Goal: Navigation & Orientation: Understand site structure

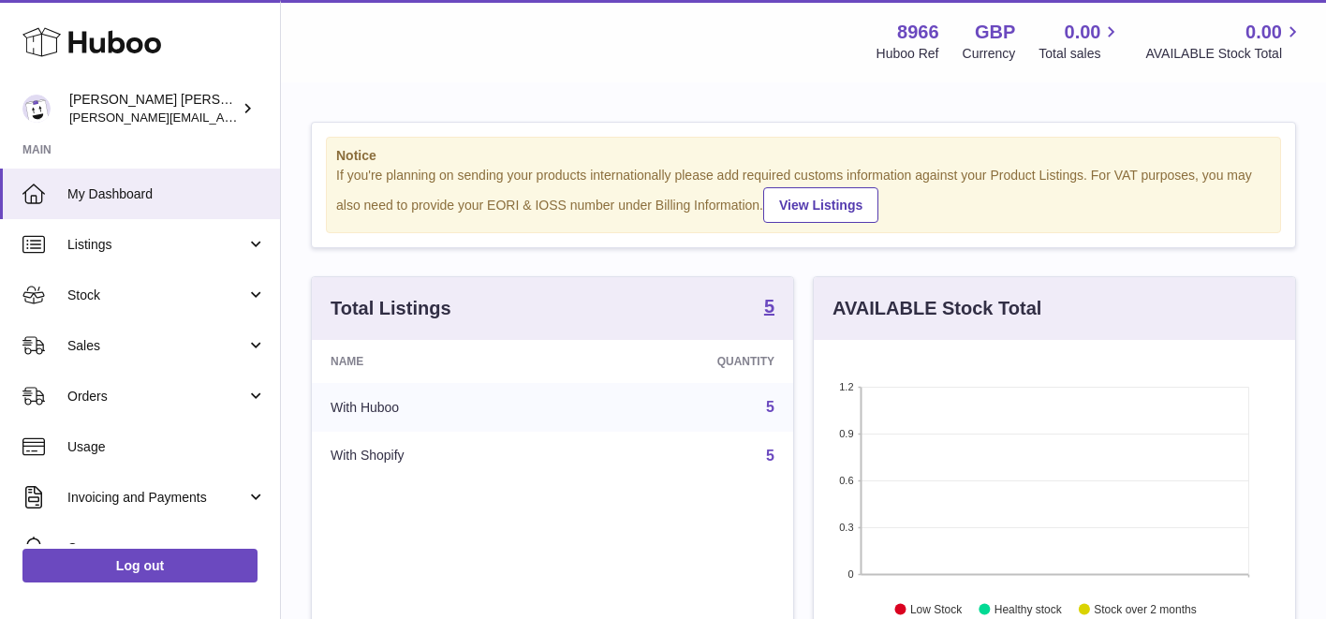
scroll to position [292, 481]
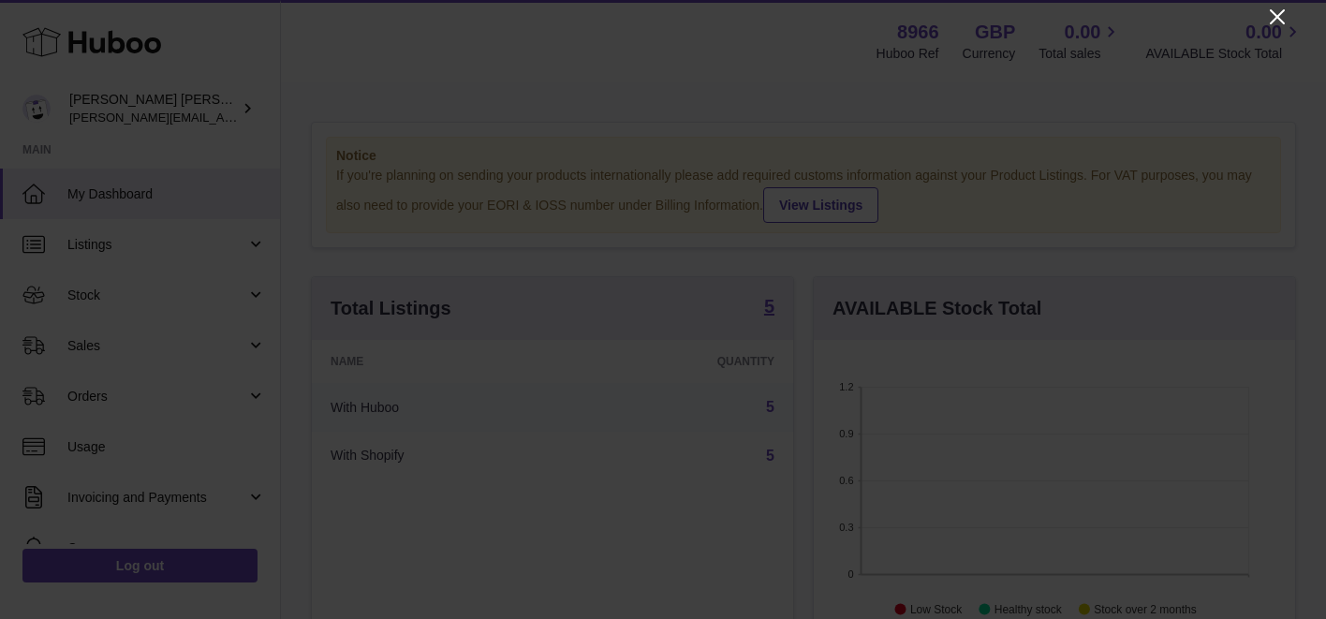
click at [1276, 17] on icon "Close" at bounding box center [1276, 16] width 15 height 15
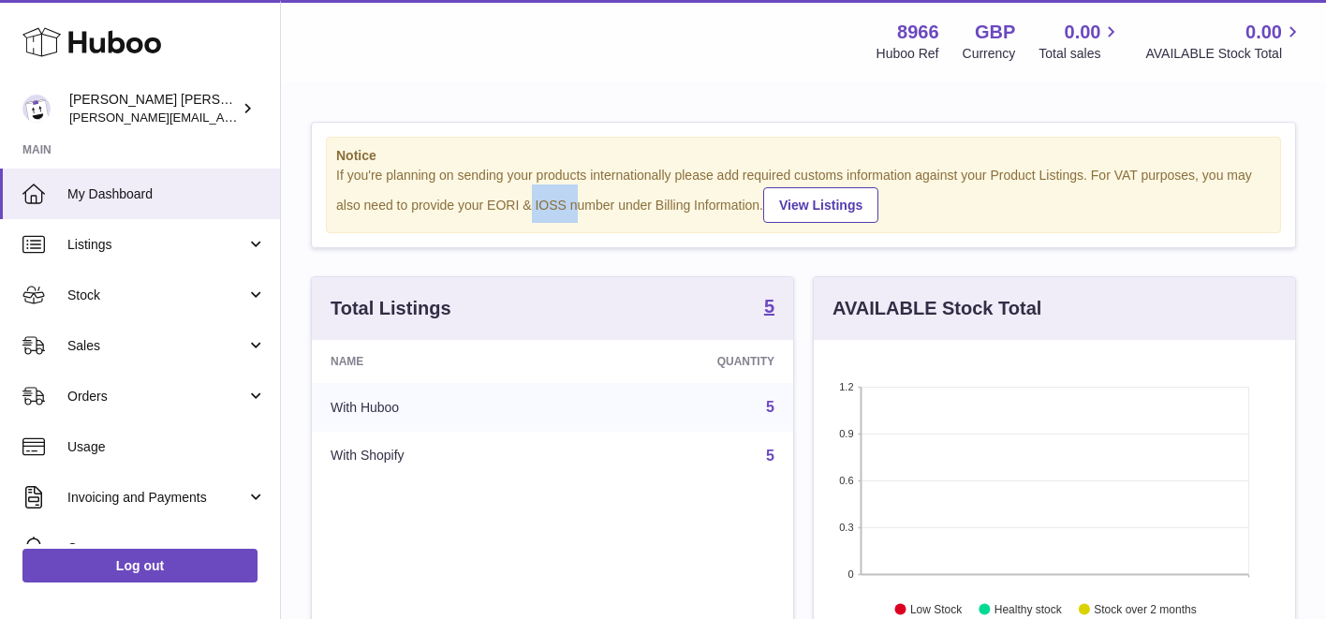
drag, startPoint x: 532, startPoint y: 207, endPoint x: 589, endPoint y: 205, distance: 57.1
click at [577, 204] on div "If you're planning on sending your products internationally please add required…" at bounding box center [803, 195] width 934 height 56
click at [601, 213] on div "If you're planning on sending your products internationally please add required…" at bounding box center [803, 195] width 934 height 56
drag, startPoint x: 536, startPoint y: 207, endPoint x: 605, endPoint y: 203, distance: 68.4
click at [606, 203] on div "If you're planning on sending your products internationally please add required…" at bounding box center [803, 195] width 934 height 56
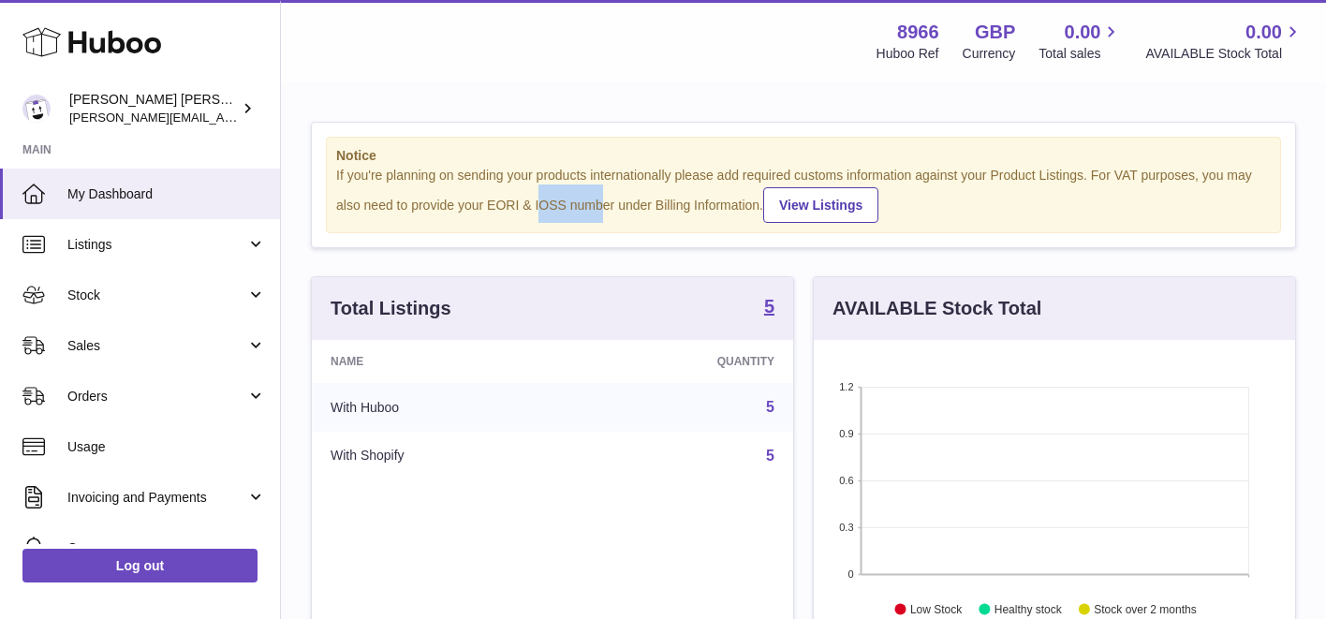
click at [578, 208] on div "If you're planning on sending your products internationally please add required…" at bounding box center [803, 195] width 934 height 56
drag, startPoint x: 532, startPoint y: 205, endPoint x: 618, endPoint y: 206, distance: 86.1
click at [618, 206] on div "If you're planning on sending your products internationally please add required…" at bounding box center [803, 195] width 934 height 56
copy div "IOSS number"
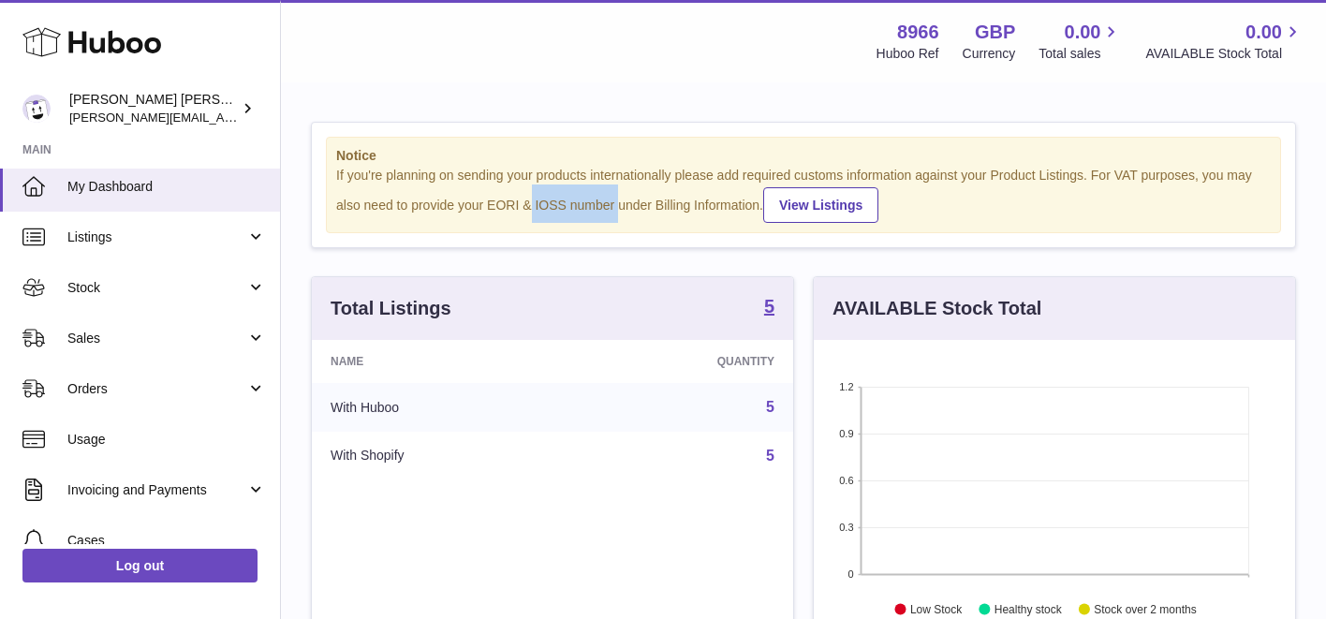
scroll to position [0, 0]
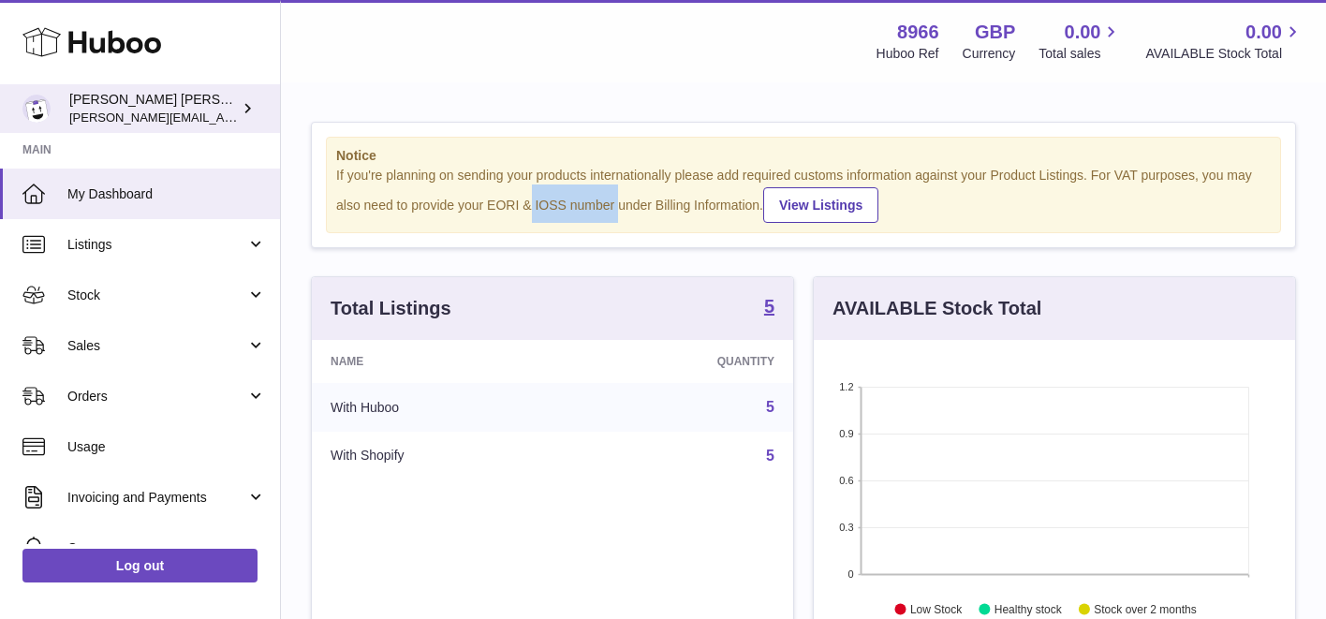
click at [250, 104] on icon at bounding box center [248, 108] width 20 height 20
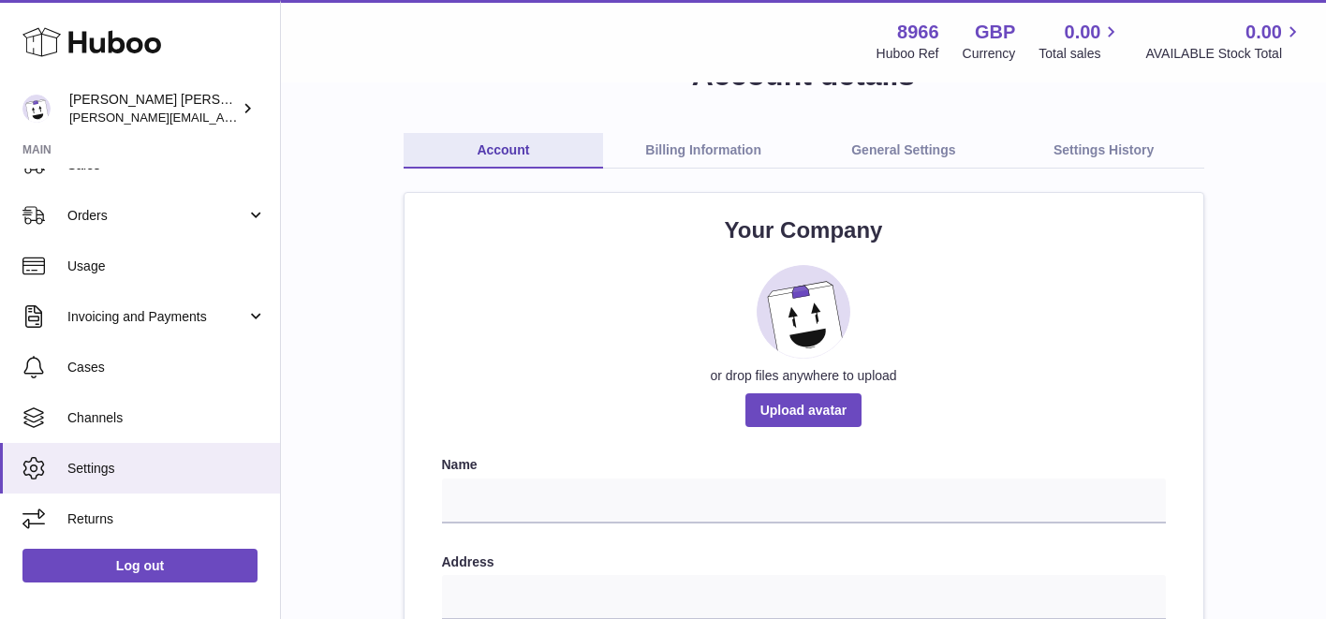
scroll to position [71, 0]
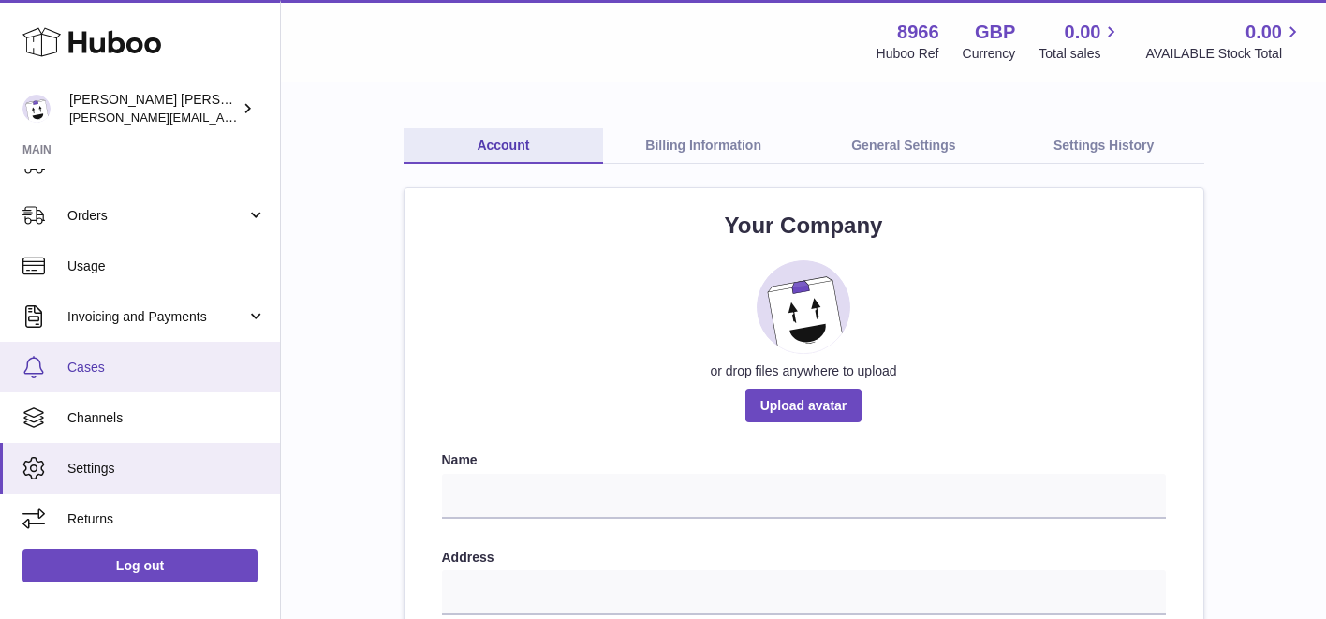
click at [154, 352] on link "Cases" at bounding box center [140, 367] width 280 height 51
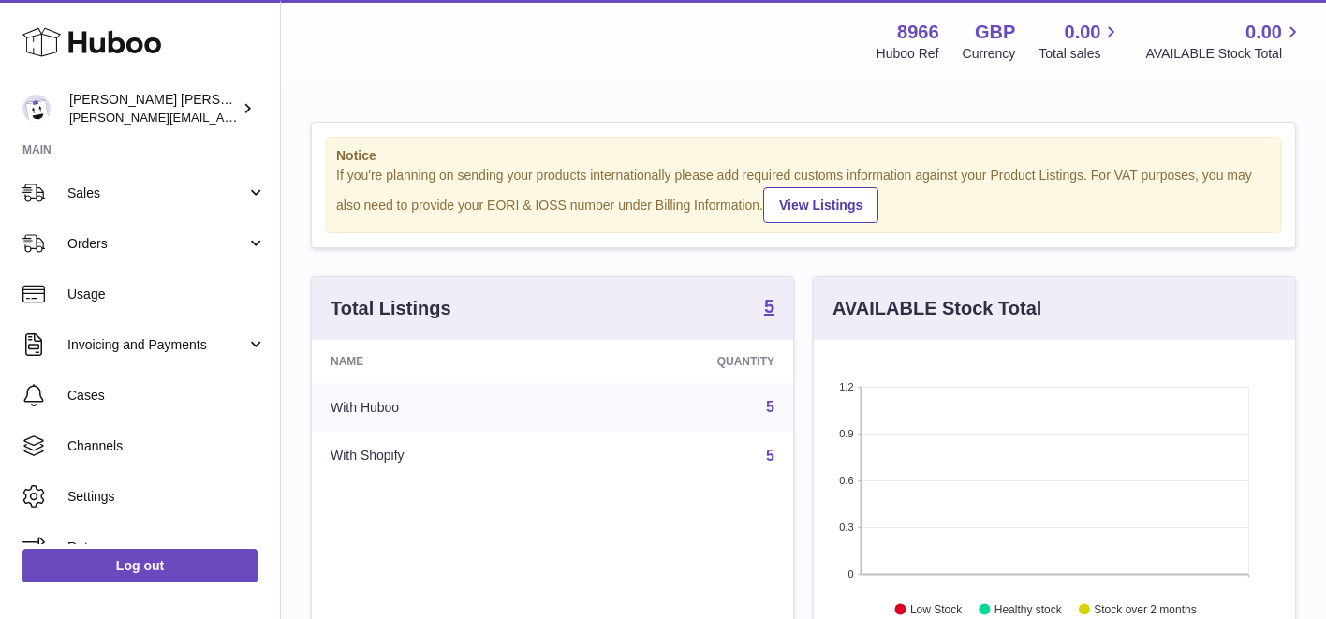
scroll to position [154, 0]
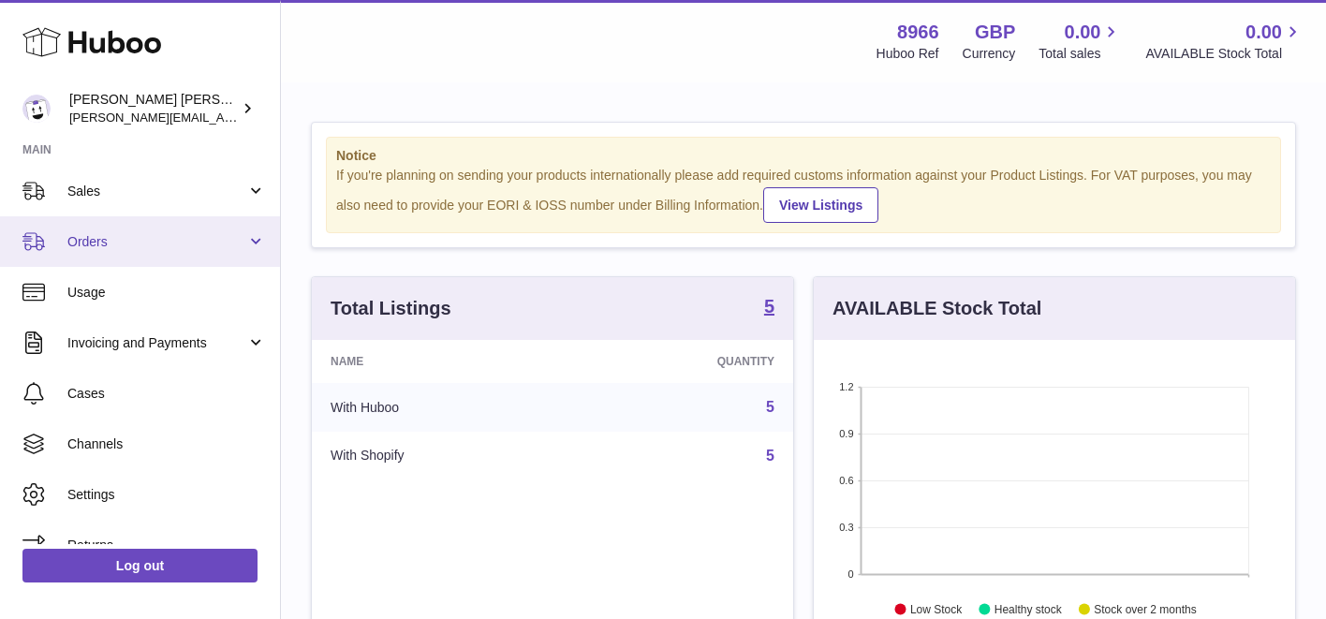
click at [173, 260] on link "Orders" at bounding box center [140, 241] width 280 height 51
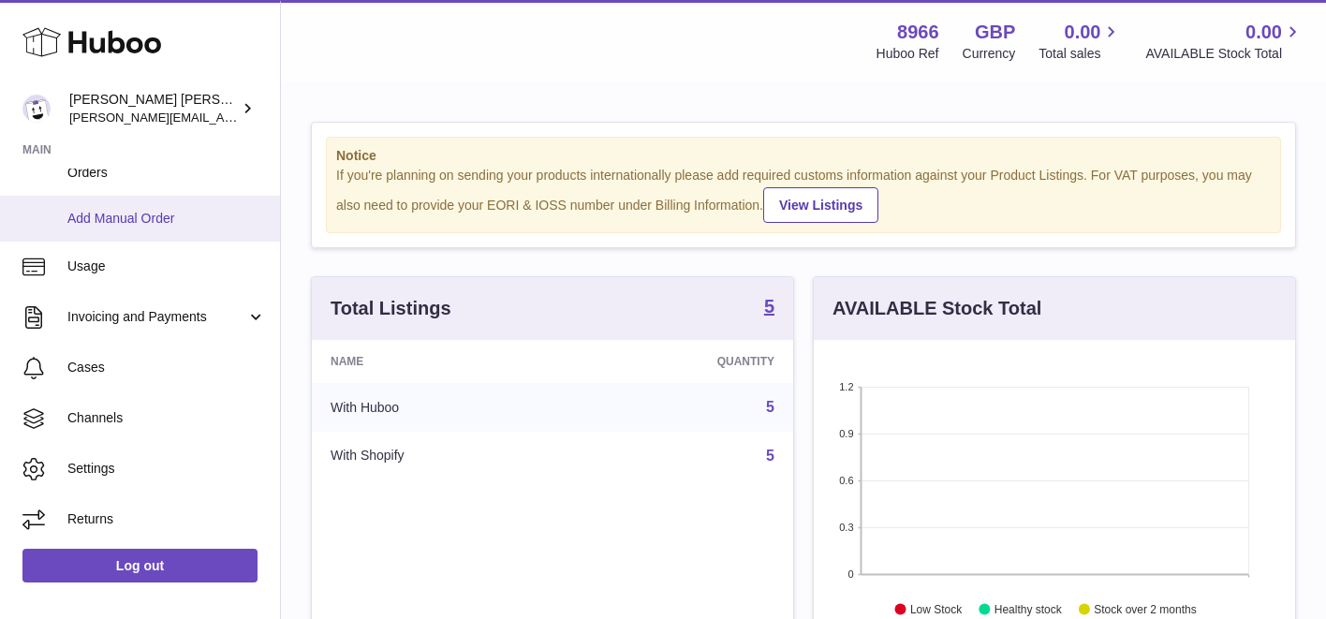
scroll to position [272, 0]
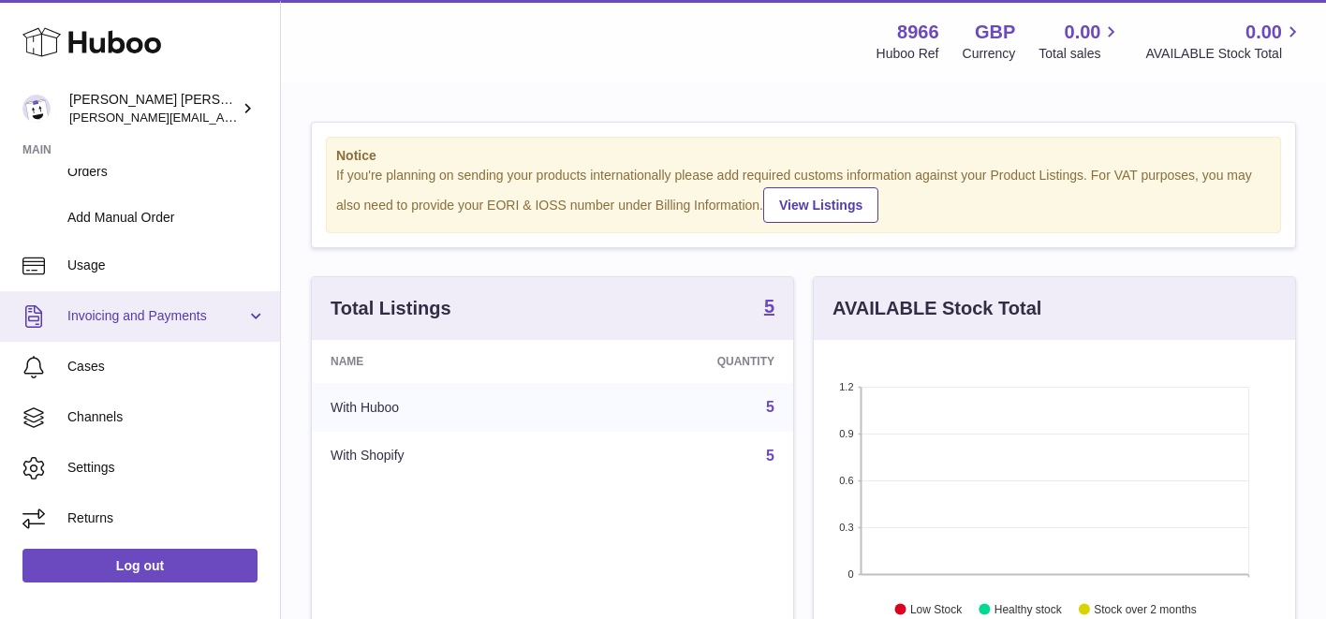
click at [182, 310] on span "Invoicing and Payments" at bounding box center [156, 316] width 179 height 18
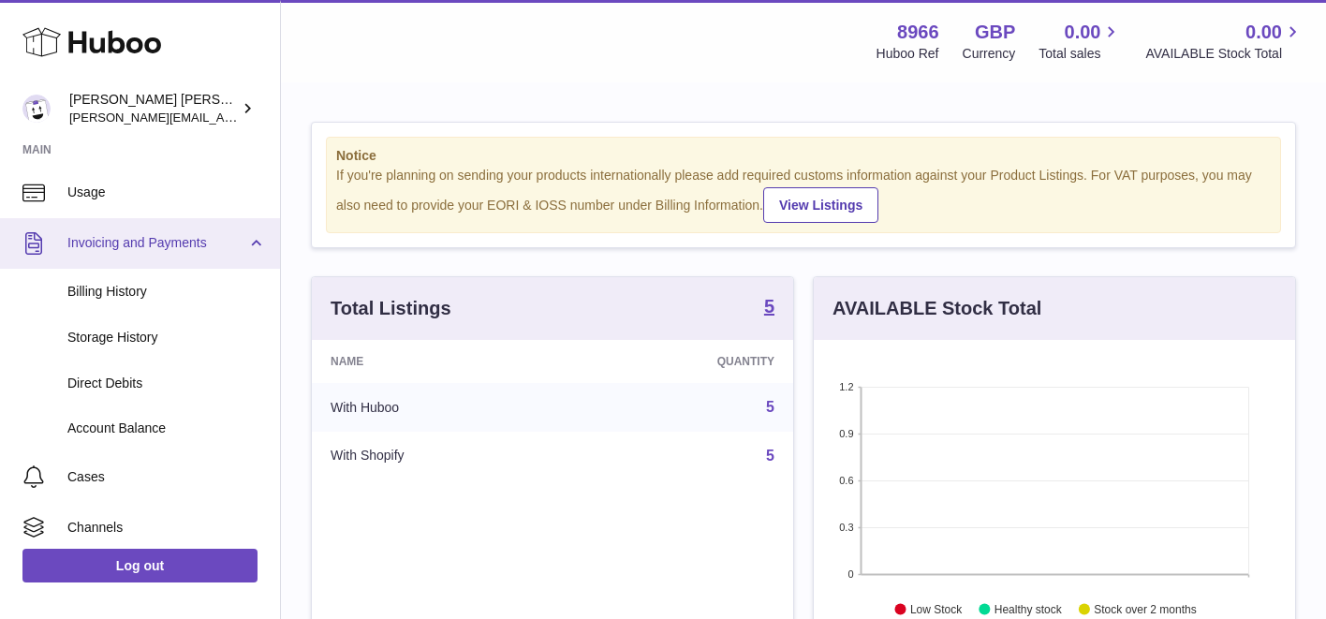
scroll to position [346, 0]
click at [260, 231] on link "Invoicing and Payments" at bounding box center [140, 242] width 280 height 51
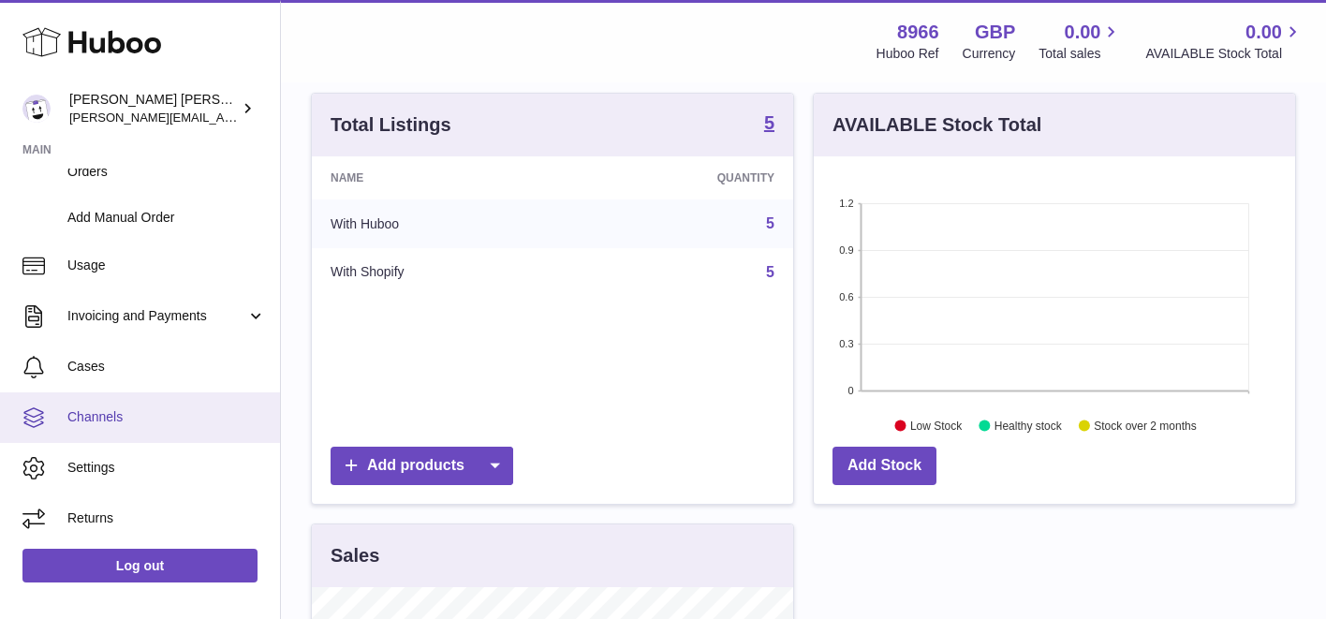
scroll to position [188, 0]
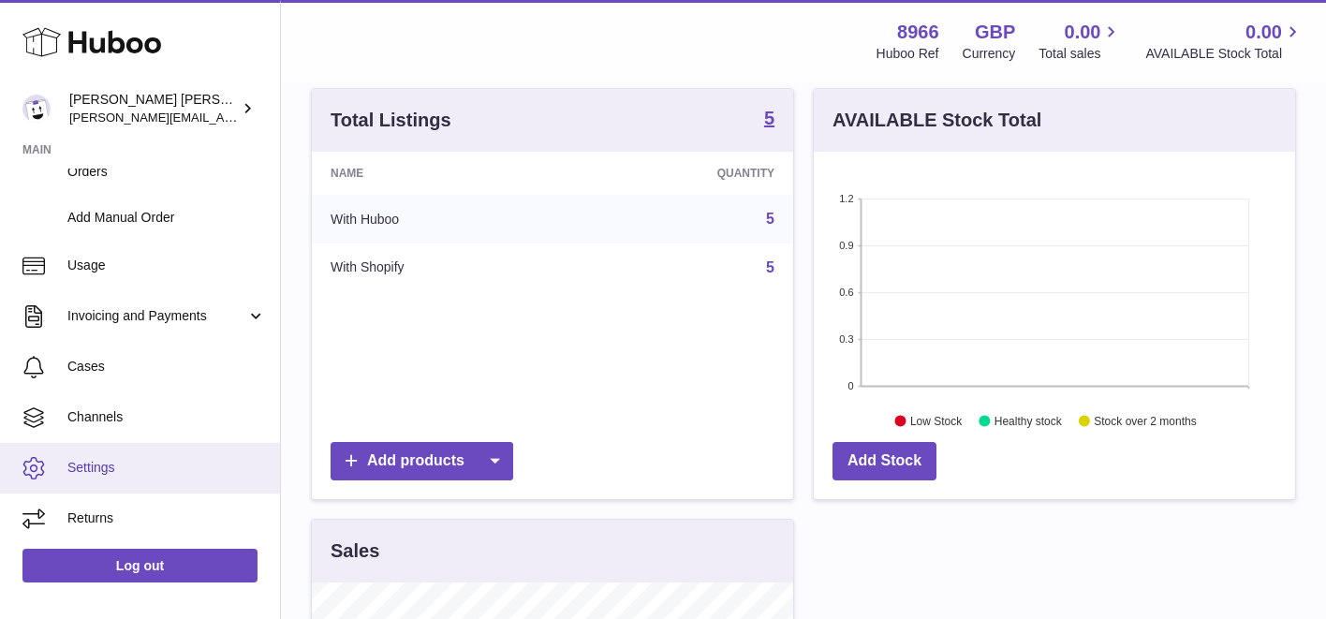
click at [130, 464] on span "Settings" at bounding box center [166, 468] width 198 height 18
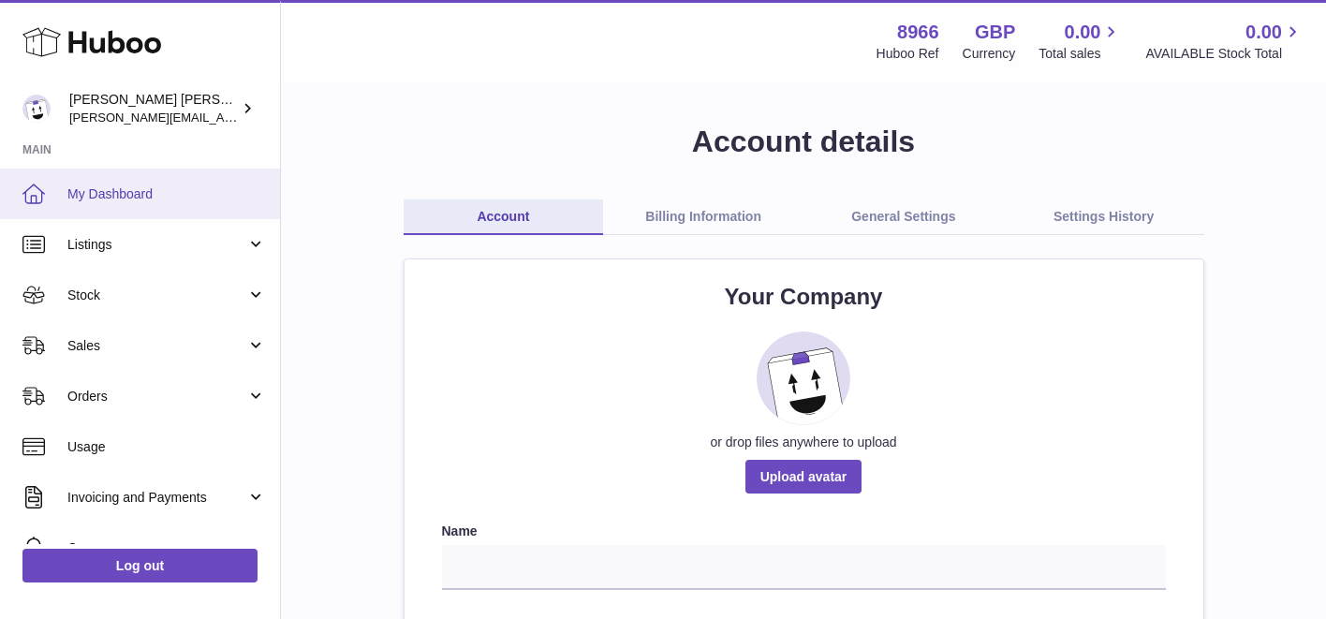
click at [178, 183] on link "My Dashboard" at bounding box center [140, 194] width 280 height 51
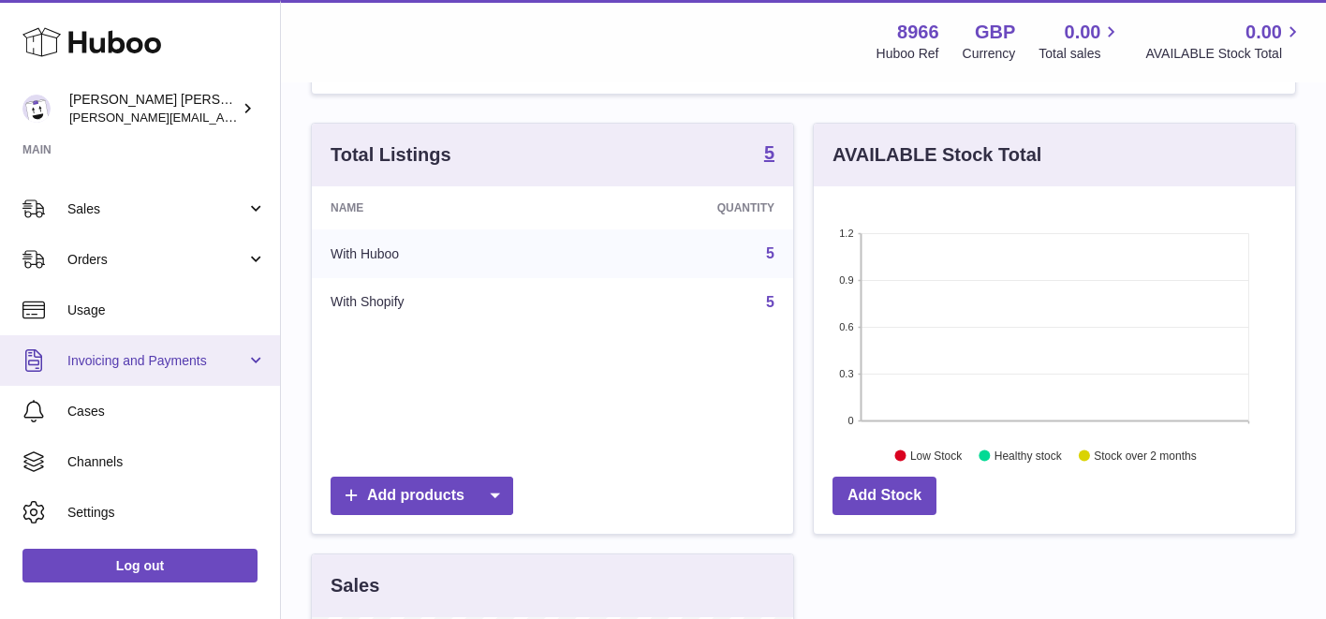
scroll to position [134, 0]
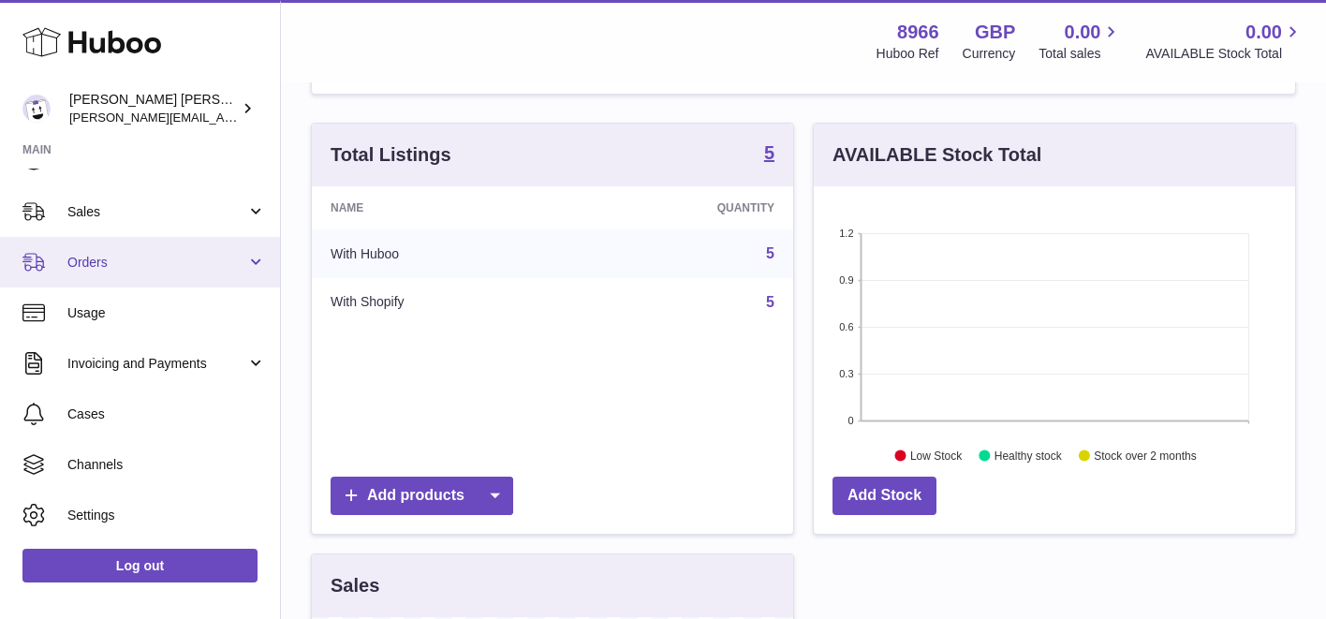
click at [203, 279] on link "Orders" at bounding box center [140, 262] width 280 height 51
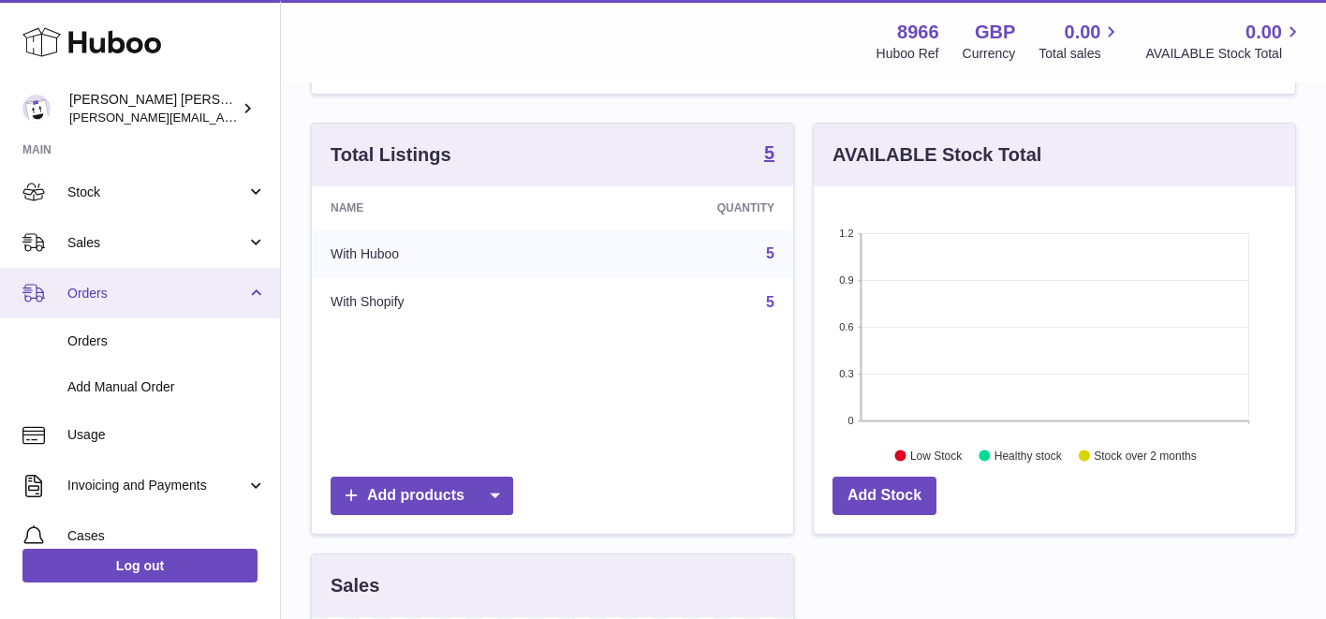
scroll to position [99, 0]
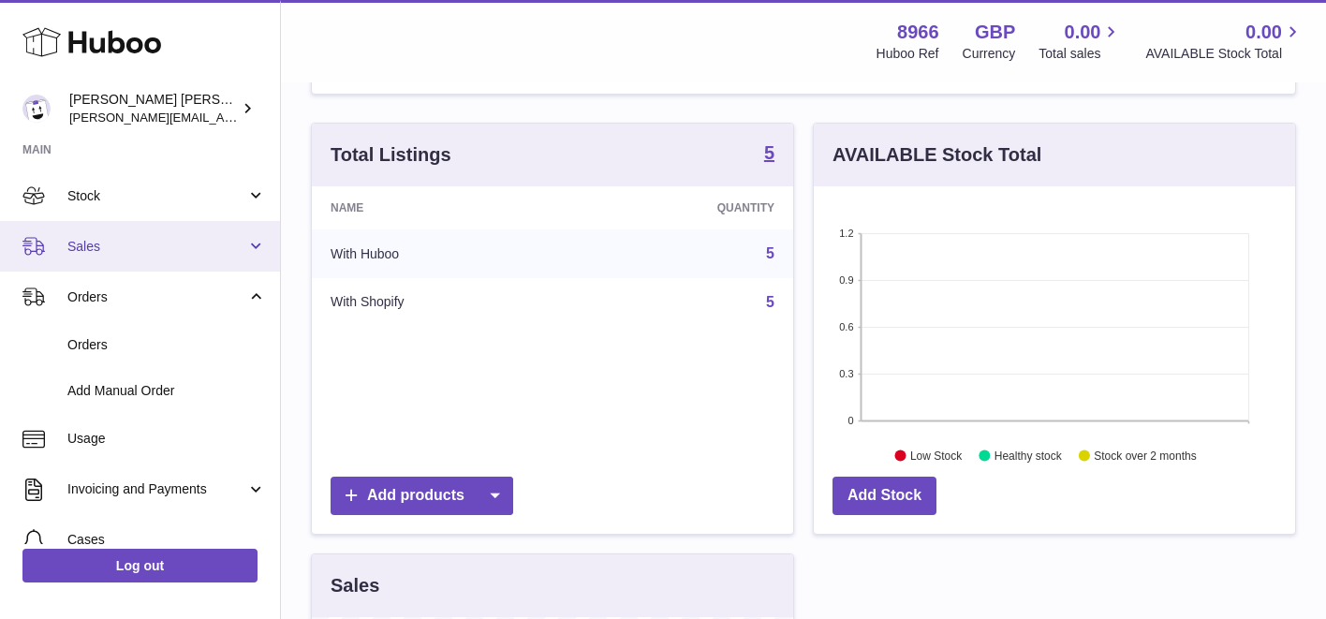
click at [239, 234] on link "Sales" at bounding box center [140, 246] width 280 height 51
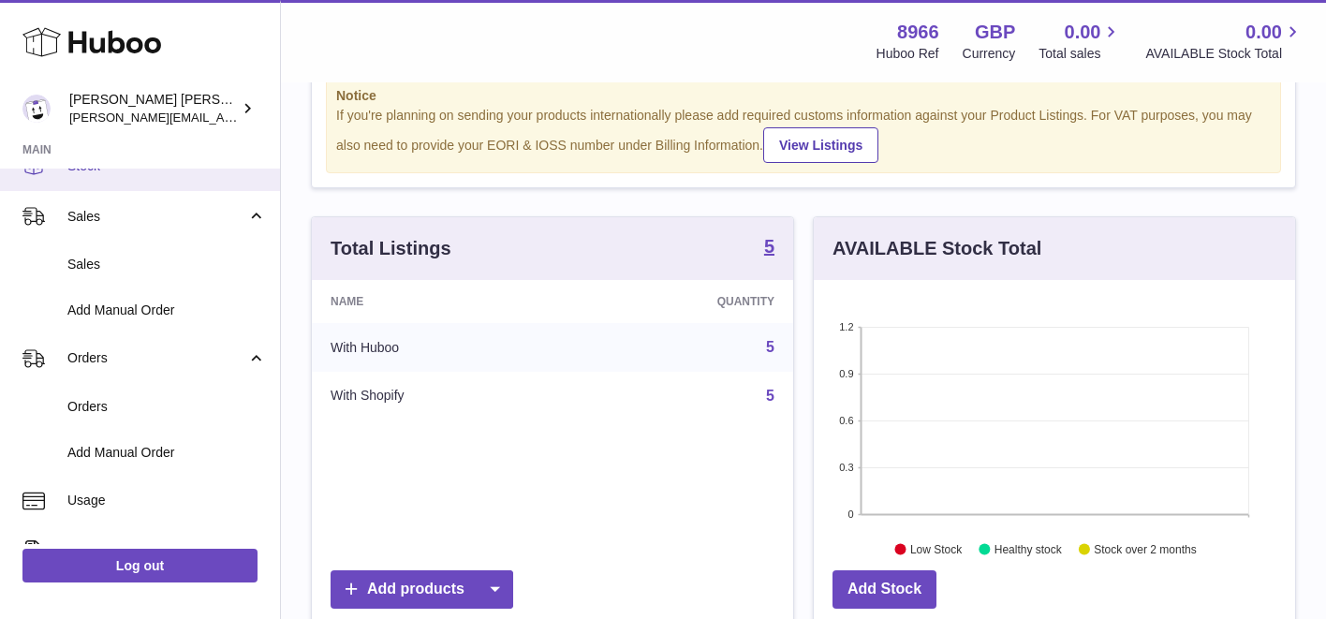
scroll to position [130, 0]
